Goal: Task Accomplishment & Management: Manage account settings

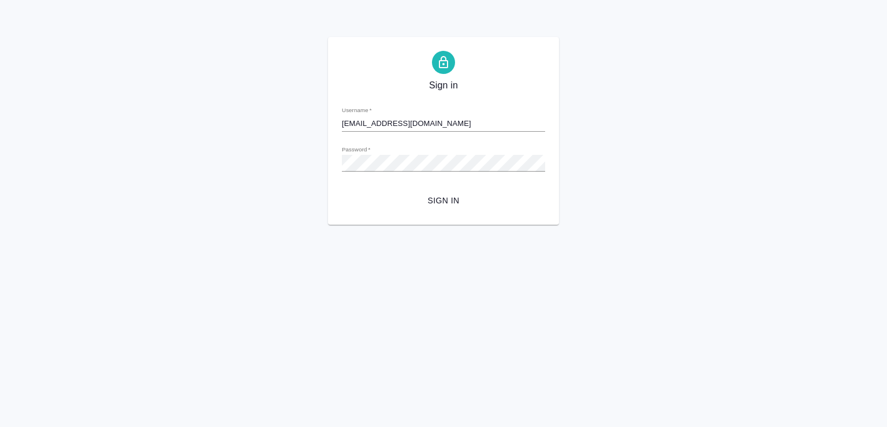
type input "[EMAIL_ADDRESS][DOMAIN_NAME]"
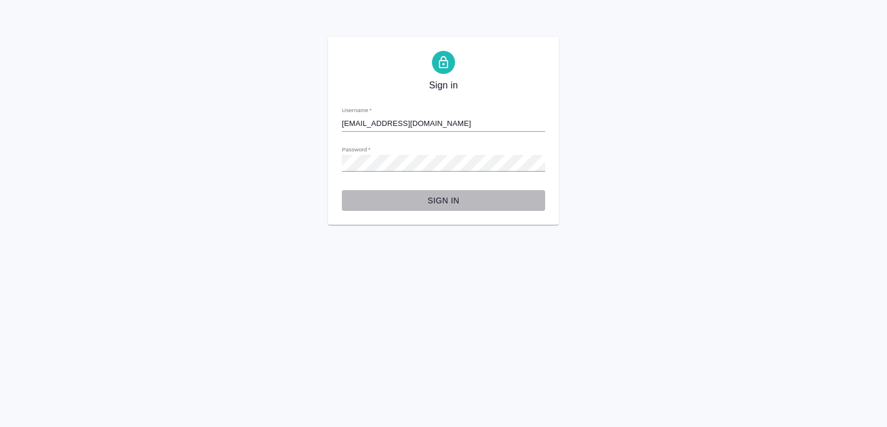
click at [445, 199] on span "Sign in" at bounding box center [443, 201] width 185 height 14
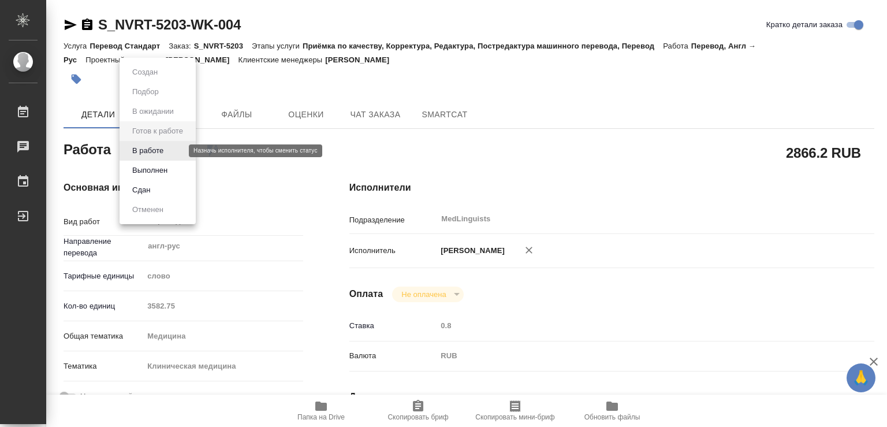
click at [145, 150] on body "🙏 .cls-1 fill:#fff; AWATERA Chechilova Mariia Работы Чаты График Выйти S_NVRT-5…" at bounding box center [443, 213] width 887 height 427
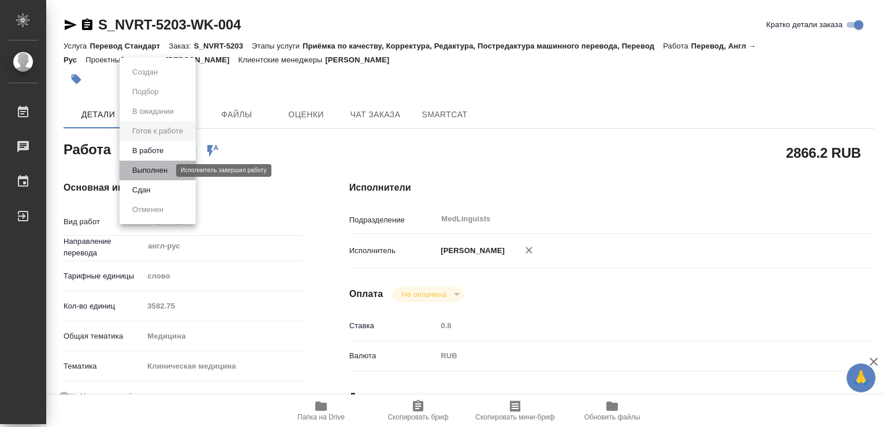
click at [140, 169] on button "Выполнен" at bounding box center [150, 170] width 42 height 13
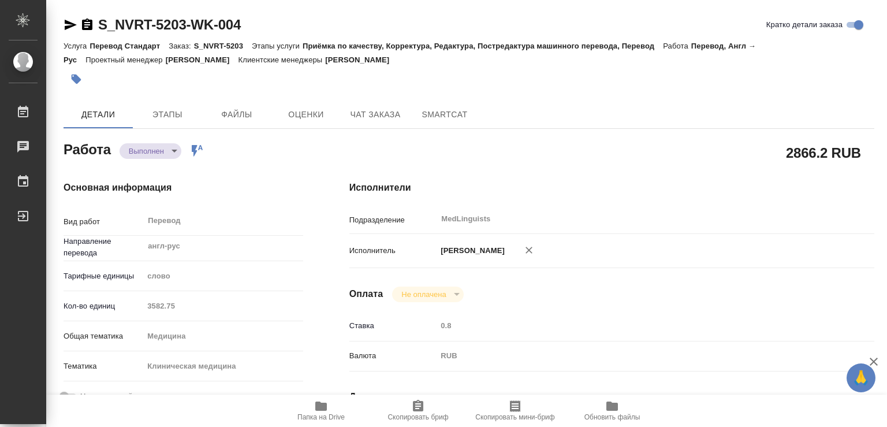
type textarea "x"
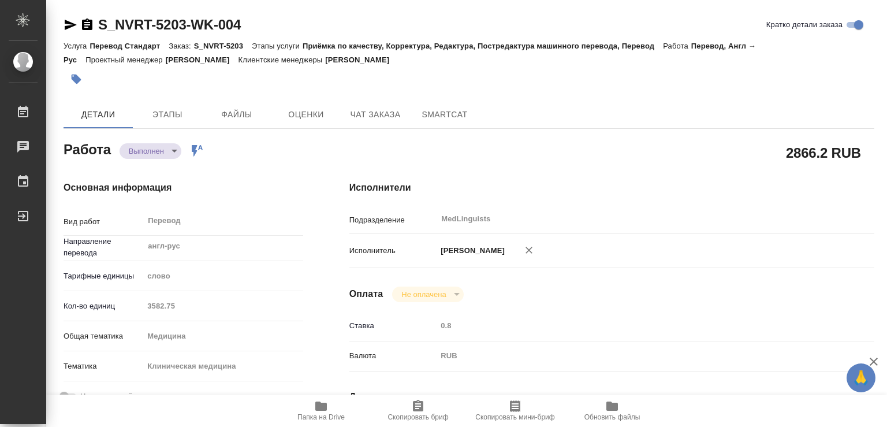
type textarea "x"
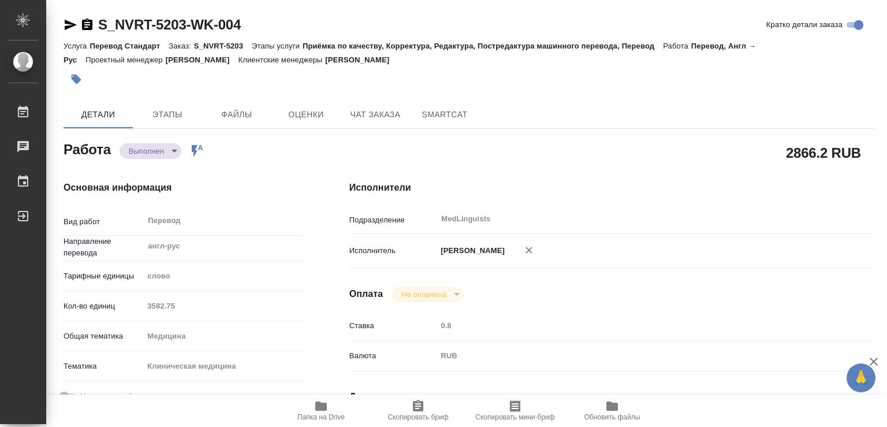
type textarea "x"
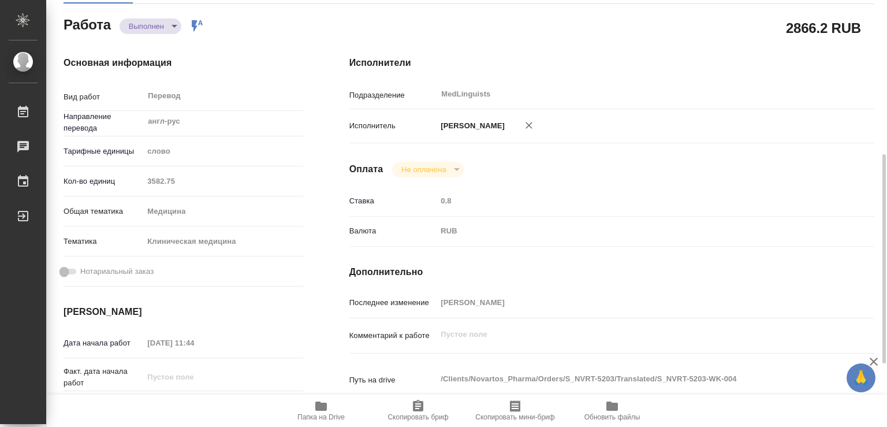
scroll to position [187, 0]
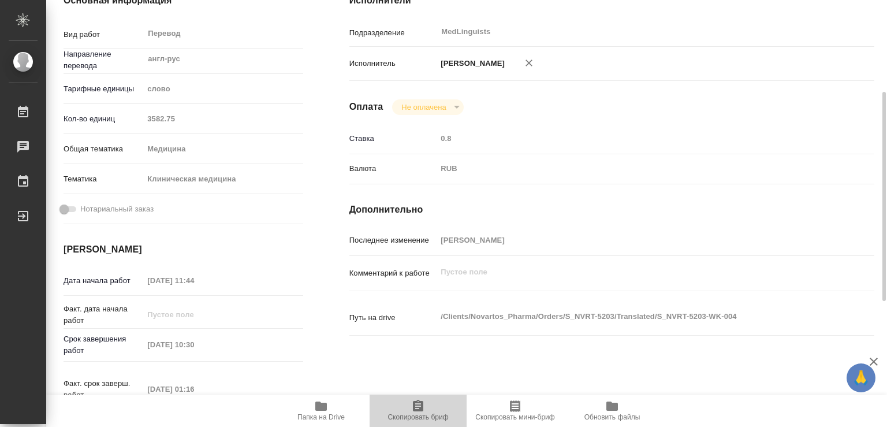
click at [413, 408] on icon "button" at bounding box center [418, 406] width 10 height 12
click at [317, 408] on icon "button" at bounding box center [321, 406] width 12 height 9
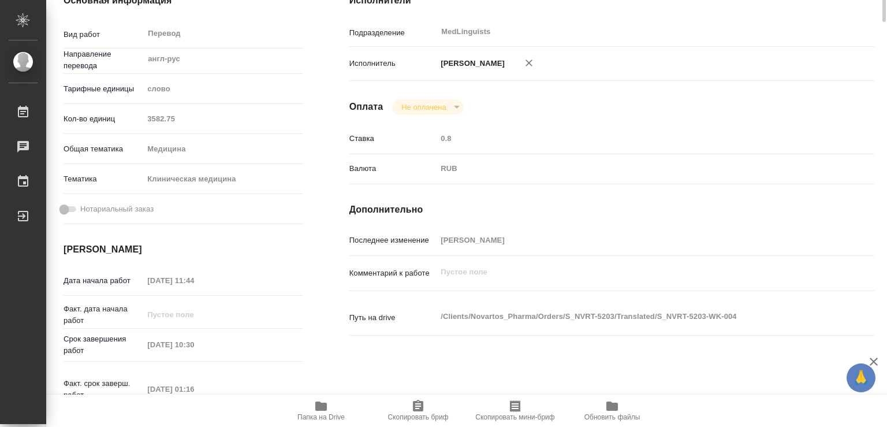
scroll to position [0, 0]
